Goal: Task Accomplishment & Management: Complete application form

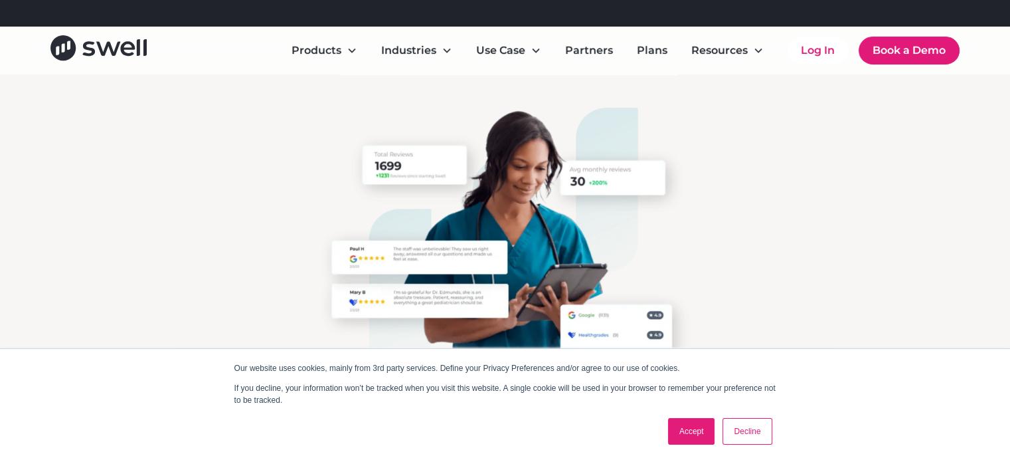
click at [679, 424] on link "Accept" at bounding box center [691, 431] width 47 height 27
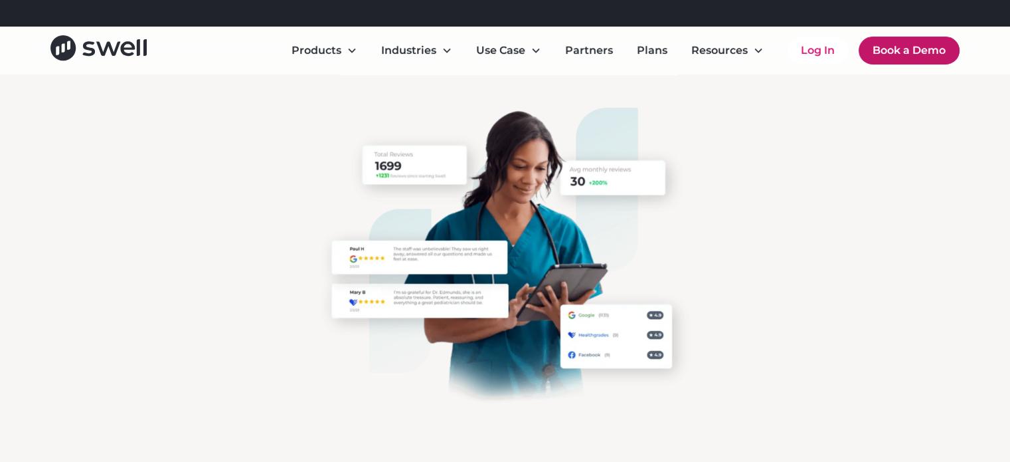
click at [898, 48] on link "Book a Demo" at bounding box center [909, 51] width 101 height 28
click at [912, 46] on link "Book a Demo" at bounding box center [909, 51] width 101 height 28
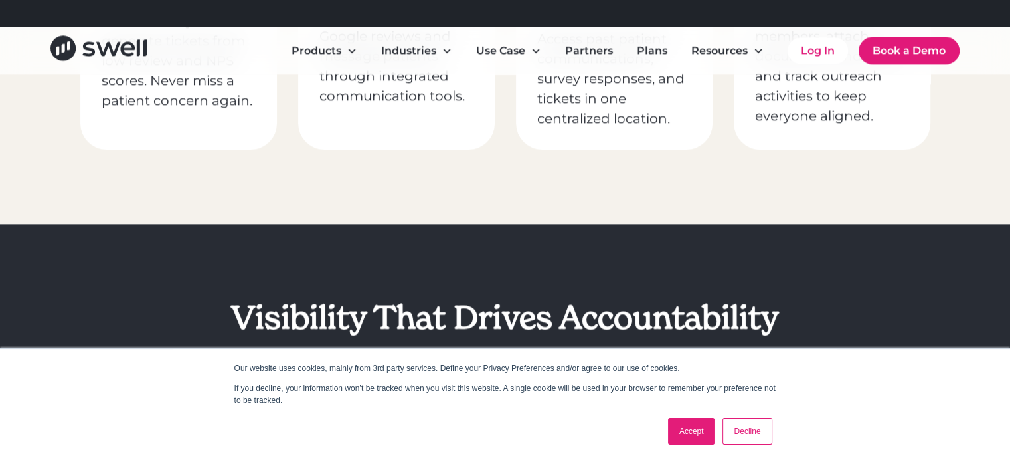
scroll to position [1527, 0]
